Goal: Check status: Check status

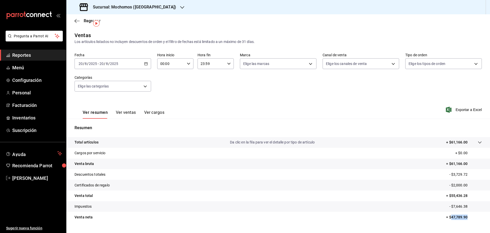
scroll to position [12, 0]
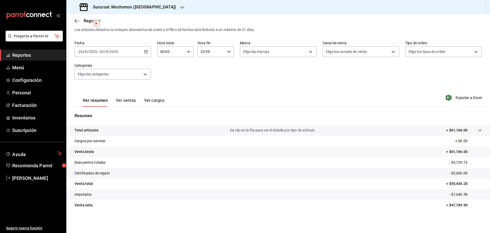
click at [115, 8] on h3 "Sucursal: Mochomos ([GEOGRAPHIC_DATA])" at bounding box center [132, 7] width 87 height 6
drag, startPoint x: 96, startPoint y: 21, endPoint x: 106, endPoint y: 33, distance: 15.7
click at [106, 33] on body "Pregunta a Parrot AI Reportes Menú Configuración Personal Facturación Inventari…" at bounding box center [245, 116] width 490 height 233
click at [106, 33] on div "Ryoshi ([GEOGRAPHIC_DATA])" at bounding box center [104, 33] width 68 height 5
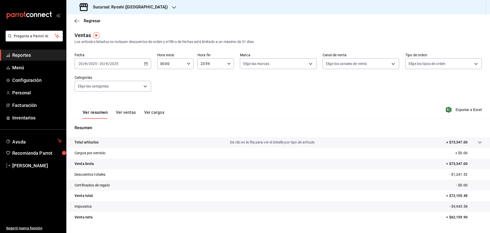
click at [145, 64] on icon "button" at bounding box center [146, 64] width 4 height 4
click at [96, 123] on span "Rango de fechas" at bounding box center [99, 124] width 40 height 5
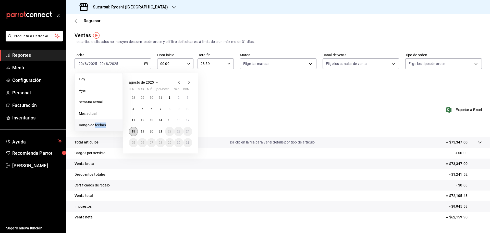
click at [136, 131] on button "18" at bounding box center [133, 131] width 9 height 9
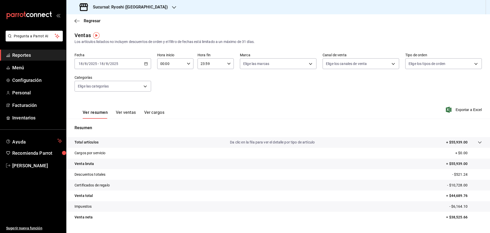
click at [145, 62] on icon "button" at bounding box center [146, 64] width 4 height 4
click at [143, 63] on div "[DATE] [DATE] - [DATE] [DATE]" at bounding box center [113, 63] width 77 height 11
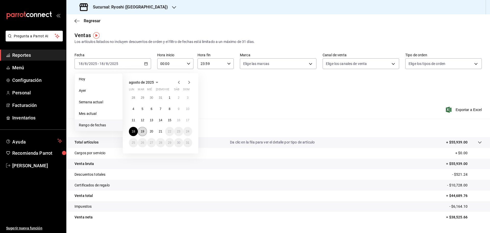
click at [142, 132] on abbr "19" at bounding box center [142, 131] width 3 height 4
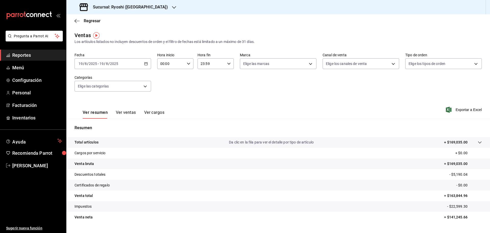
click at [144, 66] on div "[DATE] [DATE] - [DATE] [DATE]" at bounding box center [113, 63] width 77 height 11
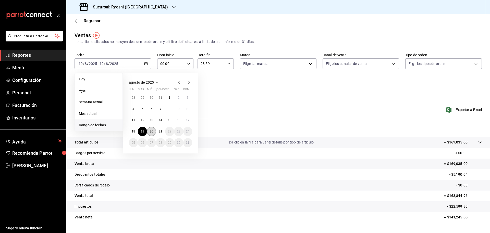
click at [154, 132] on button "20" at bounding box center [151, 131] width 9 height 9
click at [155, 132] on button "20" at bounding box center [151, 131] width 9 height 9
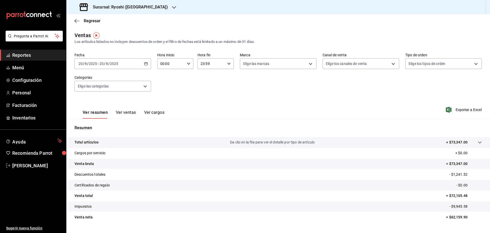
click at [144, 66] on div "[DATE] [DATE] - [DATE] [DATE]" at bounding box center [113, 63] width 77 height 11
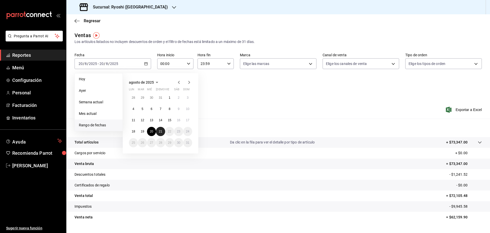
click at [161, 133] on abbr "21" at bounding box center [160, 131] width 3 height 4
